Goal: Transaction & Acquisition: Register for event/course

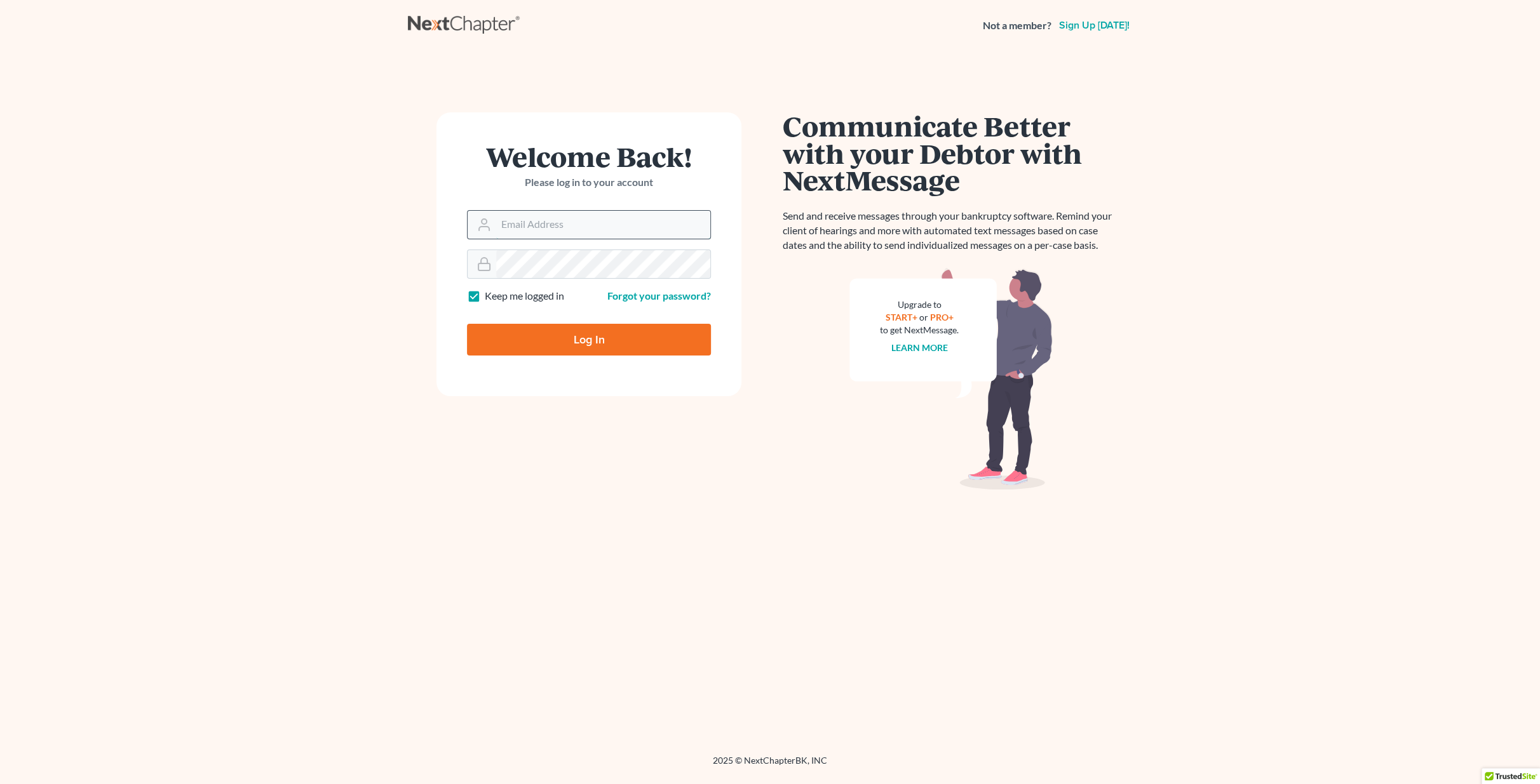
click at [553, 235] on input "Email Address" at bounding box center [603, 225] width 214 height 28
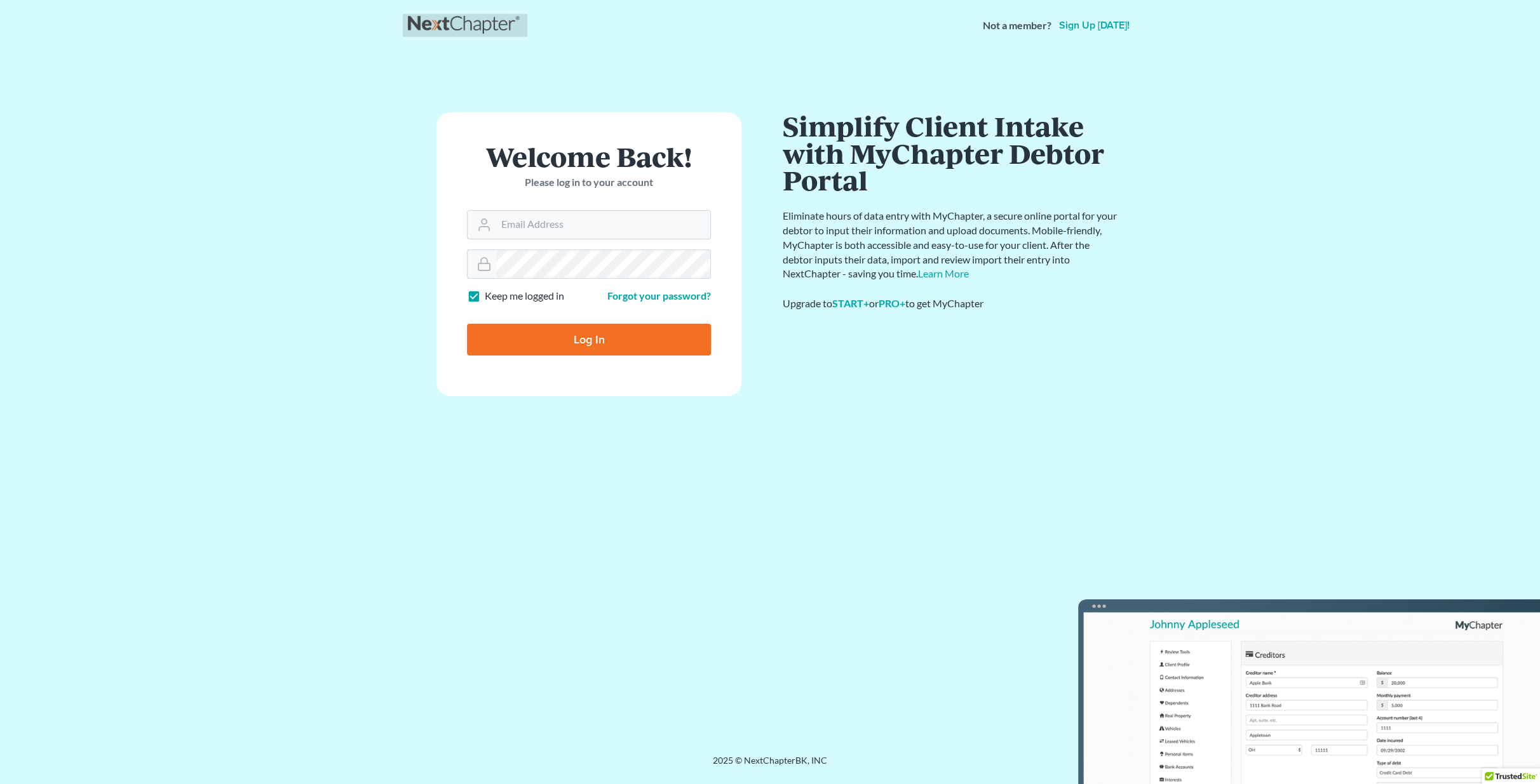
click at [456, 22] on link at bounding box center [465, 25] width 114 height 23
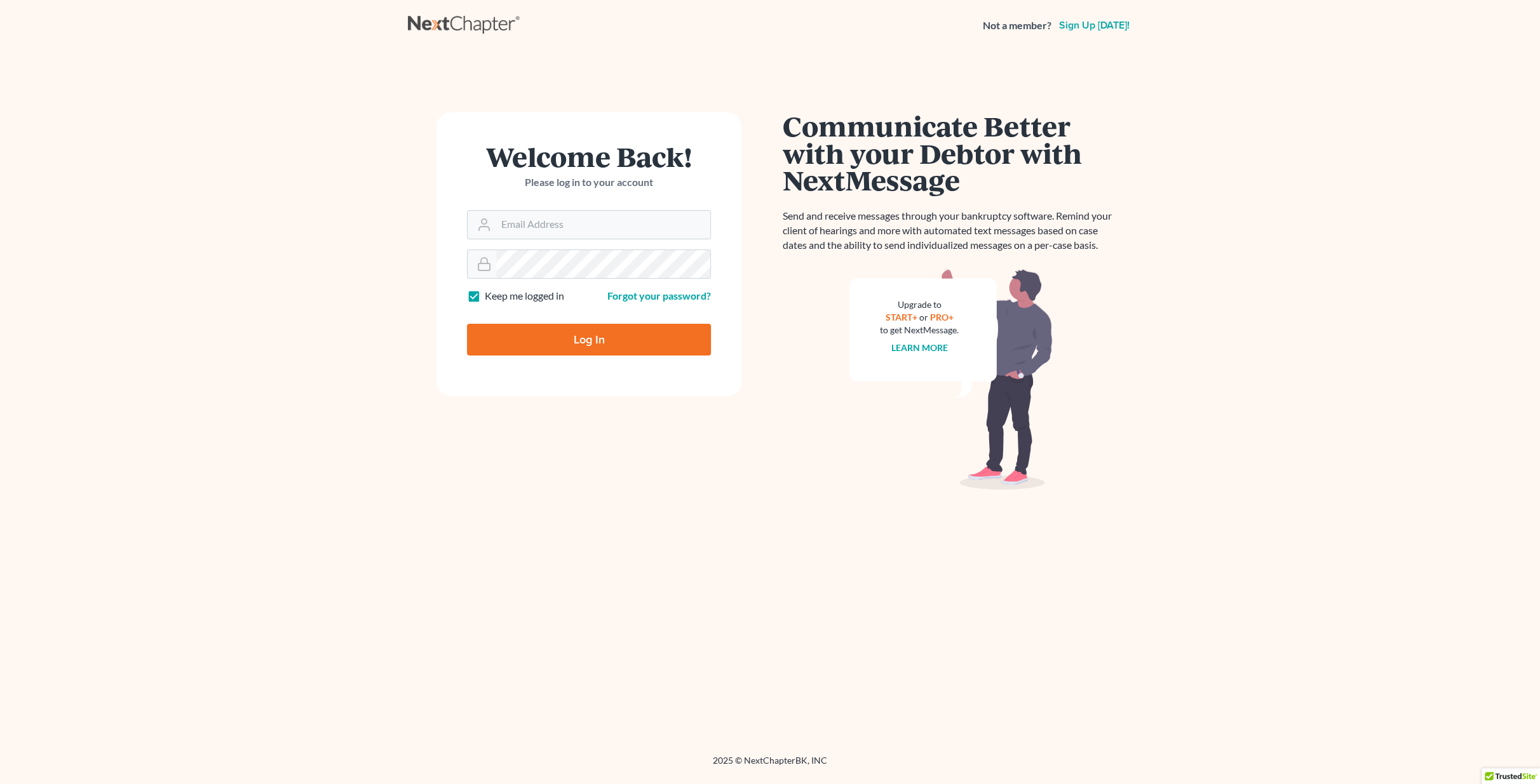
click at [1098, 26] on link "Sign up [DATE]!" at bounding box center [1094, 25] width 75 height 10
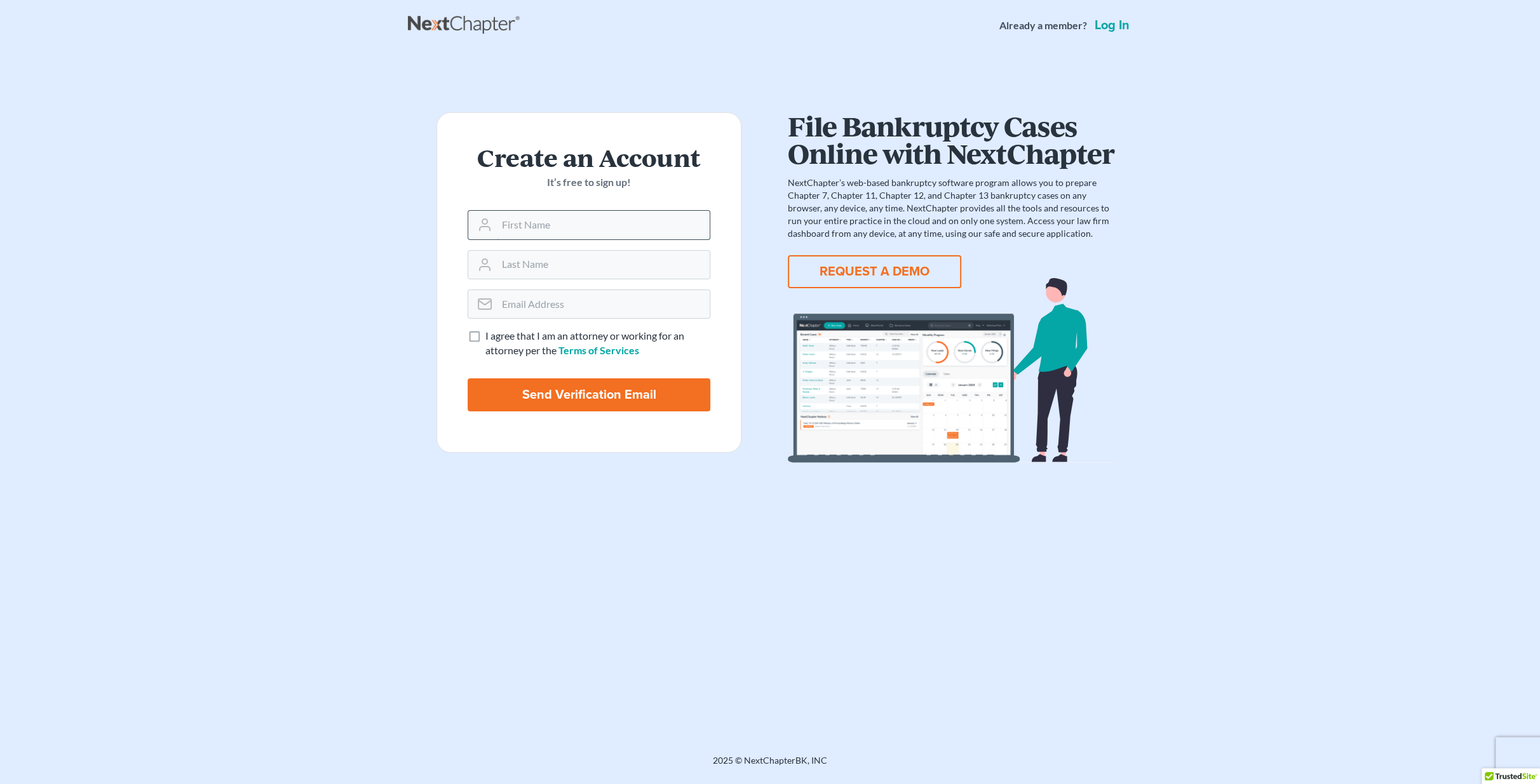
click at [555, 229] on input "text" at bounding box center [603, 225] width 213 height 28
type input "Andres"
click at [556, 270] on input "text" at bounding box center [603, 265] width 213 height 28
type input "Nieto"
click at [555, 310] on input "email" at bounding box center [603, 304] width 213 height 28
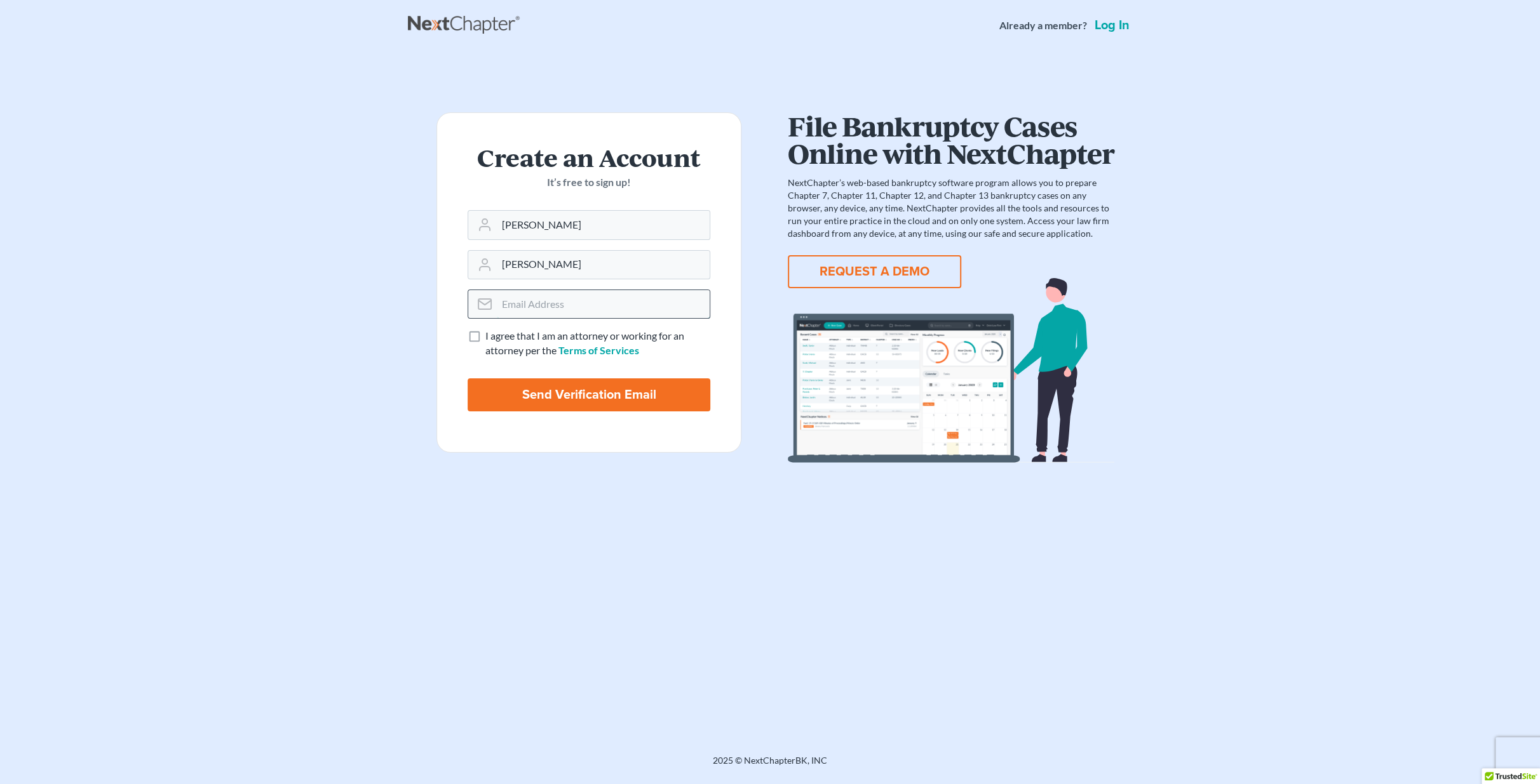
type input "info@flexgaragestudiollc.com"
click at [485, 333] on label "I agree that I am an attorney or working for an attorney per the Terms of Servi…" at bounding box center [597, 343] width 225 height 30
click at [491, 333] on input "I agree that I am an attorney or working for an attorney per the Terms of Servi…" at bounding box center [495, 333] width 8 height 8
checkbox input "true"
click at [863, 270] on button "REQUEST A DEMO" at bounding box center [875, 272] width 173 height 33
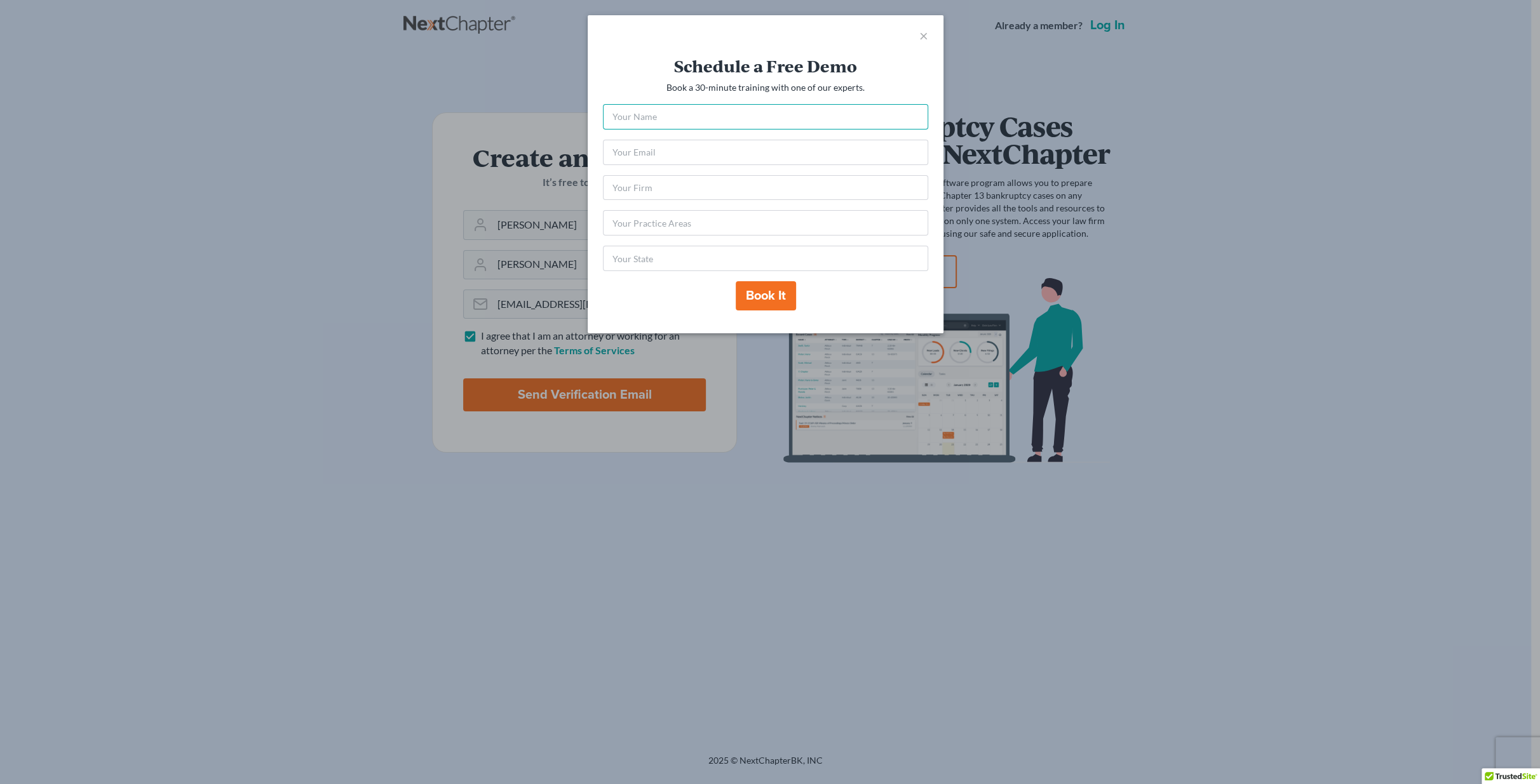
click at [686, 127] on input "text" at bounding box center [765, 117] width 325 height 25
click at [739, 114] on input "text" at bounding box center [765, 117] width 325 height 25
paste input "Andres Nieto"
type input "Andres Nieto"
click at [640, 152] on input "email" at bounding box center [765, 152] width 325 height 25
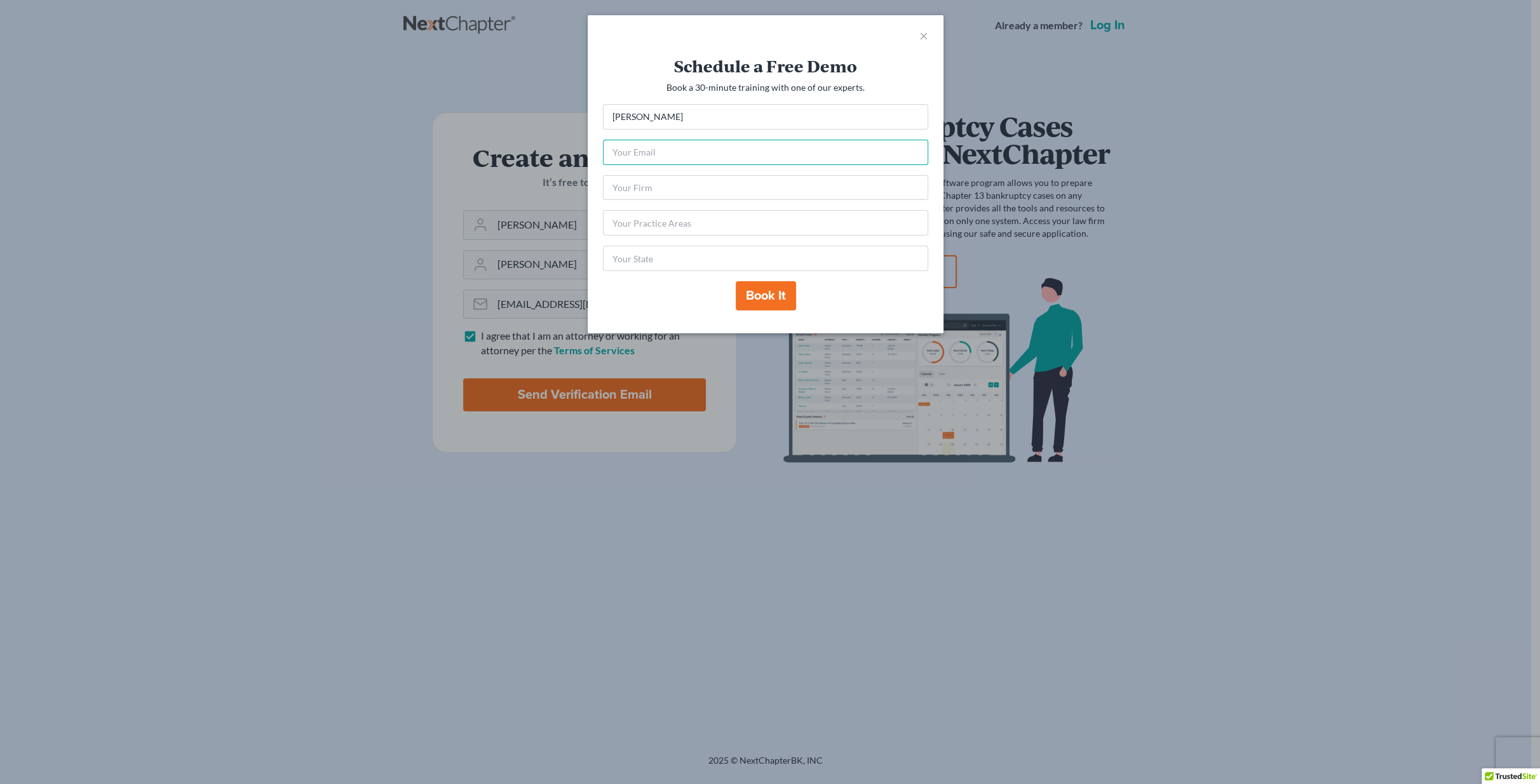
type input "info@flexgaragestudiollc.com"
click at [663, 183] on input "text" at bounding box center [765, 188] width 325 height 25
click at [684, 215] on input "text" at bounding box center [765, 223] width 325 height 25
click at [672, 267] on input "text" at bounding box center [765, 258] width 325 height 25
type input "Florida"
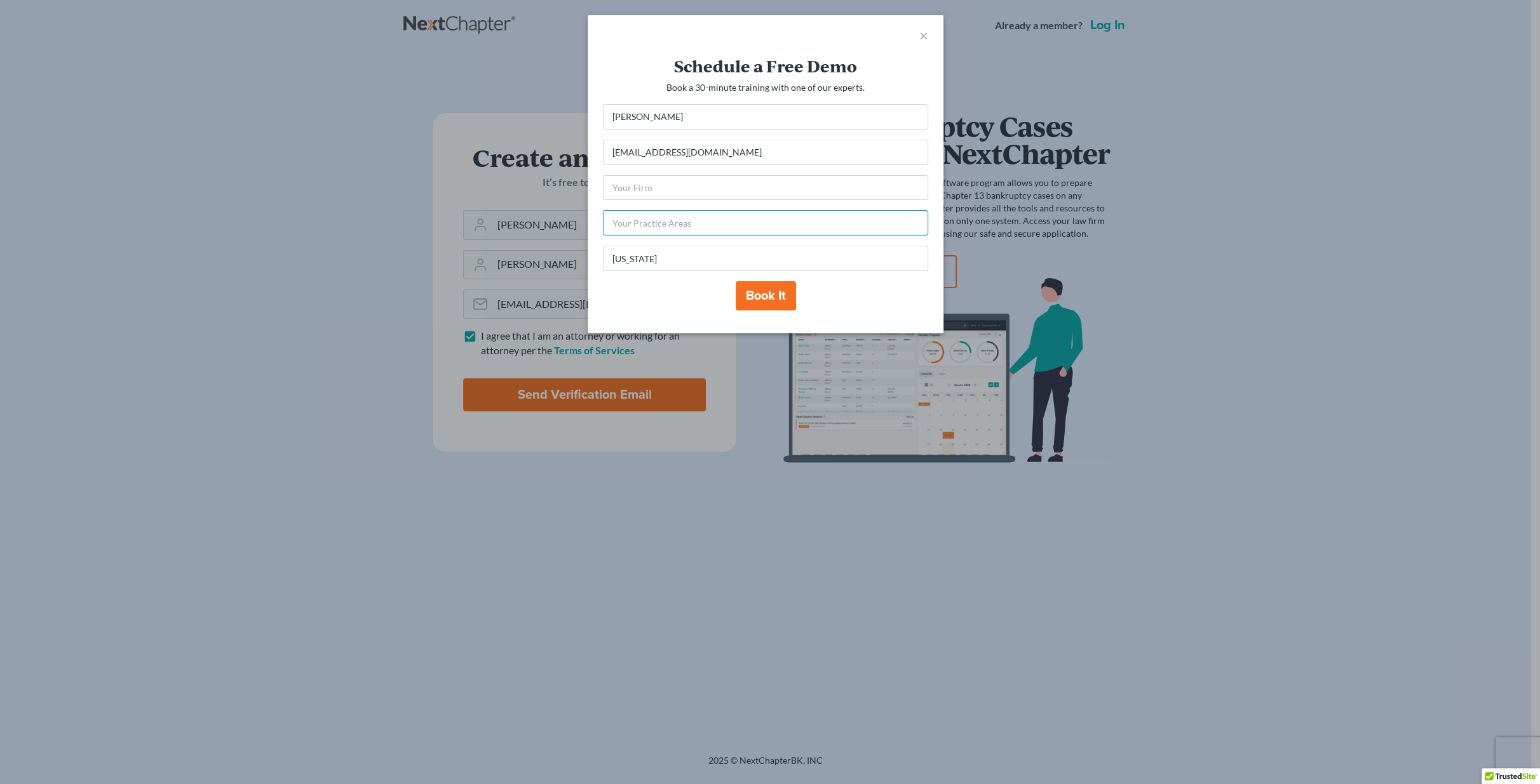
click at [665, 221] on input "text" at bounding box center [765, 223] width 325 height 25
click at [599, 213] on div "Schedule a Free Demo Book a 30-minute training with one of our experts. Andres …" at bounding box center [765, 194] width 356 height 277
click at [641, 186] on input "text" at bounding box center [765, 188] width 325 height 25
drag, startPoint x: 663, startPoint y: 180, endPoint x: 652, endPoint y: 181, distance: 11.0
click at [663, 180] on input "text" at bounding box center [765, 188] width 325 height 25
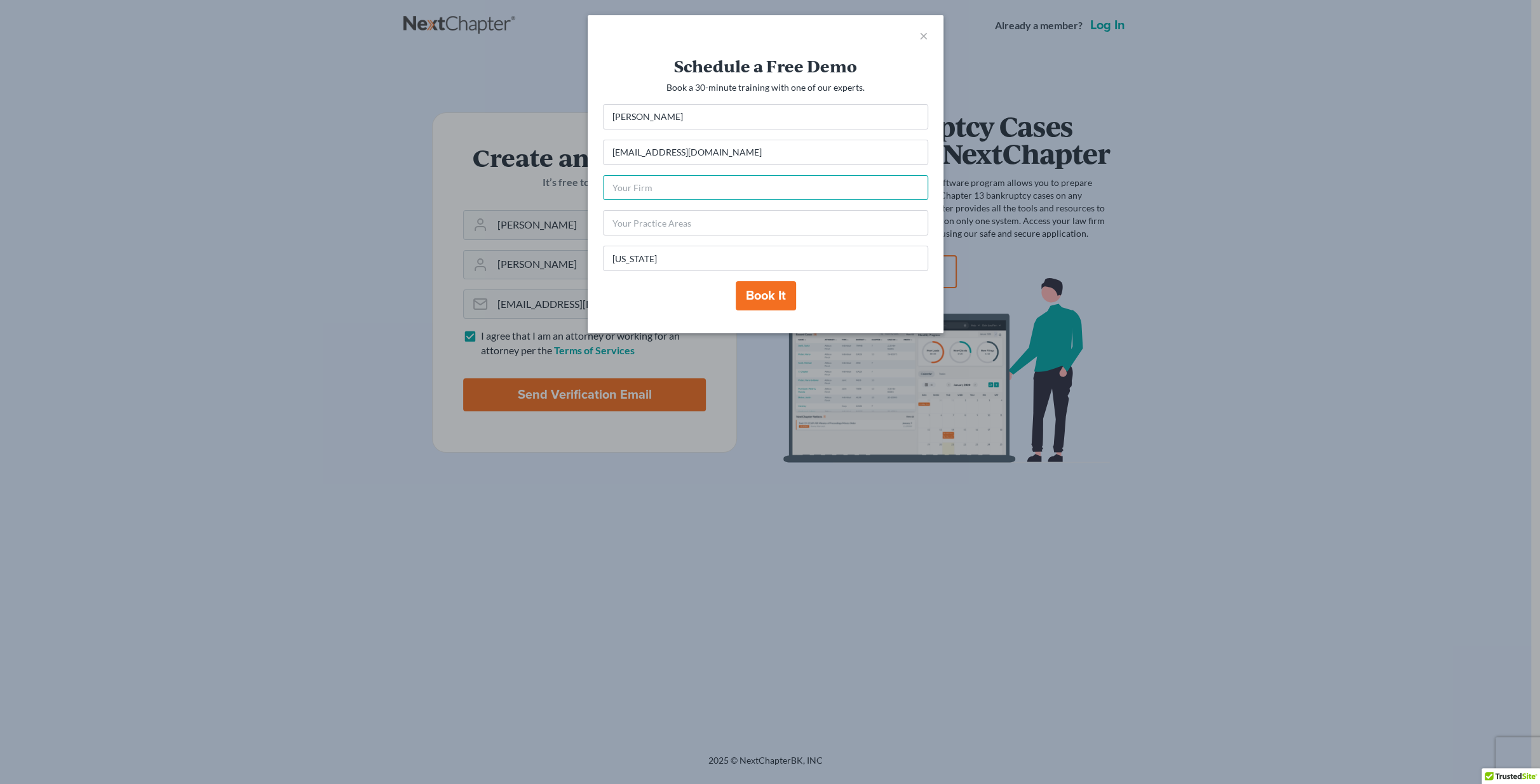
paste input "FLEX GARAGE STUDIO LLC"
type input "FLEX GARAGE STUDIO LLC"
click at [594, 184] on div "Schedule a Free Demo Book a 30-minute training with one of our experts. Andres …" at bounding box center [765, 194] width 356 height 277
drag, startPoint x: 681, startPoint y: 219, endPoint x: 732, endPoint y: 224, distance: 51.2
click at [681, 218] on input "text" at bounding box center [765, 223] width 325 height 25
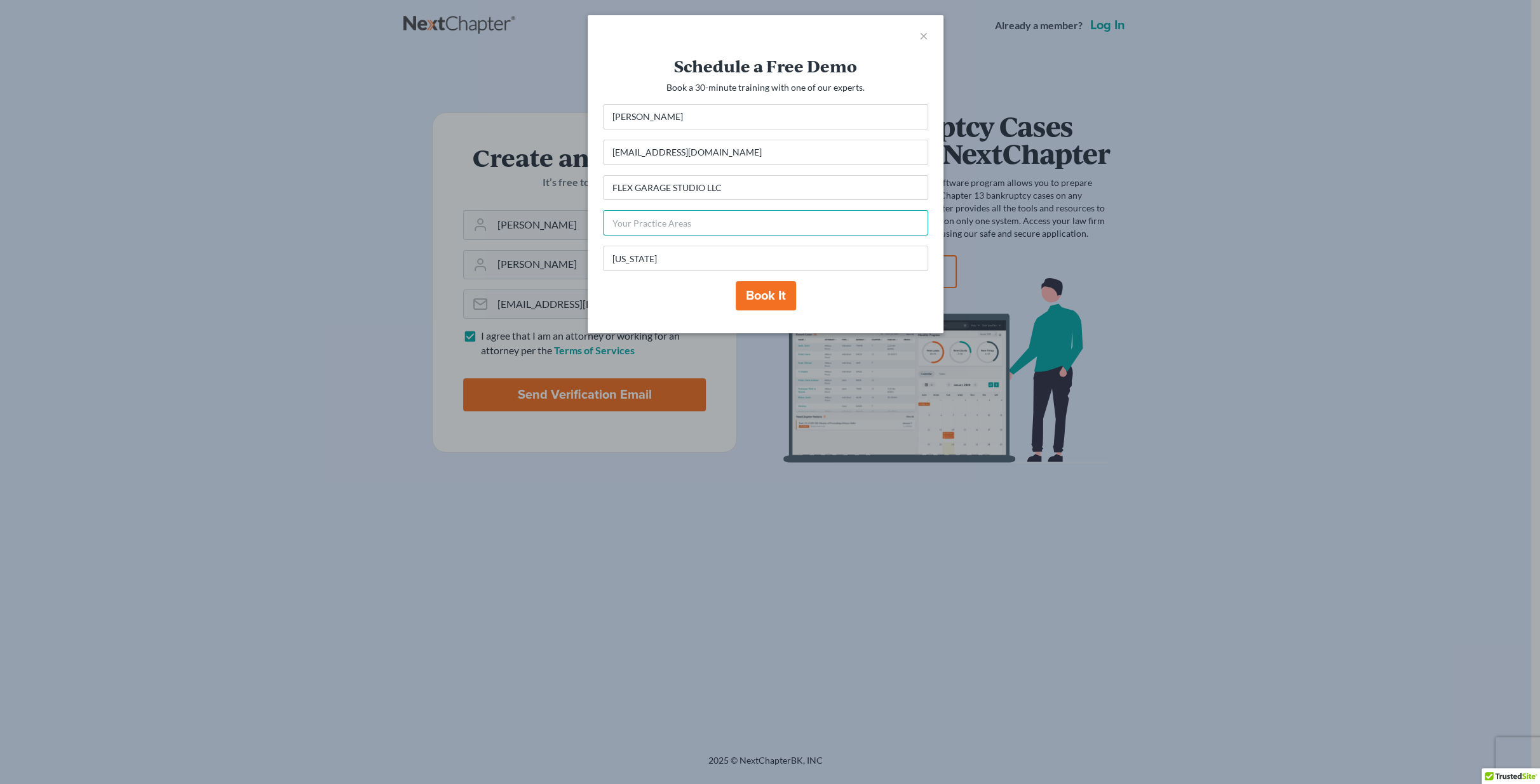
paste input "Creative design, branding, digital media, and marketing solutions."
type input "Creative design, branding, digital media, and marketing solutions."
click at [861, 289] on div "Book it" at bounding box center [765, 296] width 325 height 30
click at [769, 293] on button "Book it" at bounding box center [766, 296] width 61 height 30
